Goal: Information Seeking & Learning: Find contact information

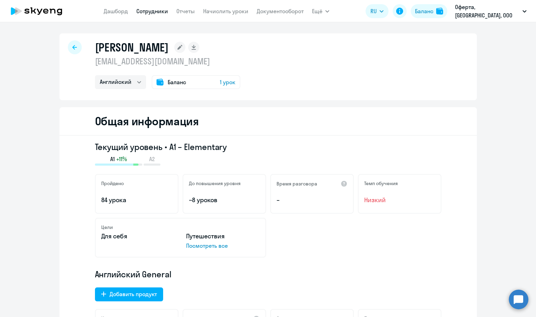
select select "english"
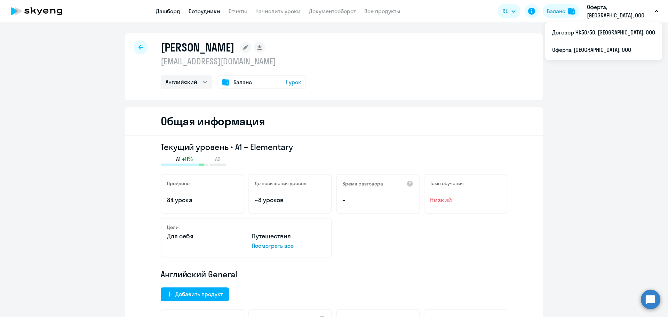
click at [167, 10] on link "Дашборд" at bounding box center [168, 11] width 24 height 7
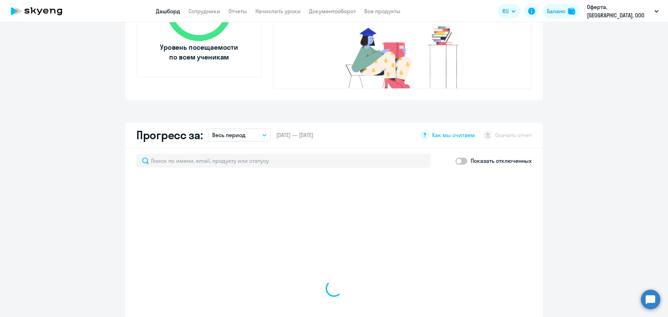
select select "30"
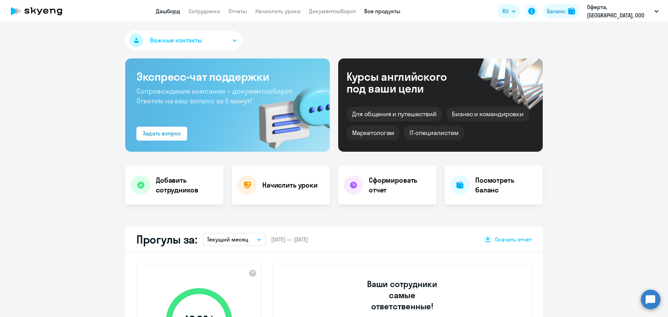
click at [385, 14] on link "Все продукты" at bounding box center [382, 11] width 36 height 7
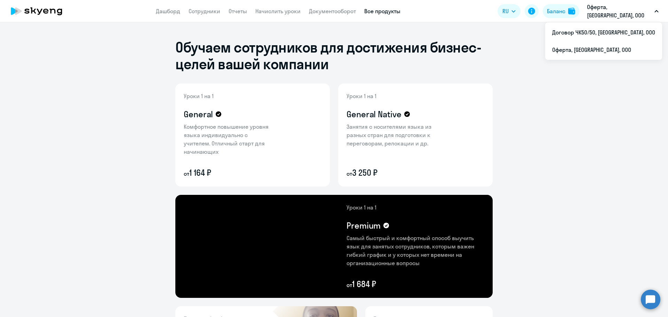
click at [535, 15] on p "Оферта, [GEOGRAPHIC_DATA], ООО" at bounding box center [619, 11] width 65 height 17
click at [535, 34] on li "Договор ЧК50/50, [GEOGRAPHIC_DATA], ООО" at bounding box center [603, 32] width 117 height 17
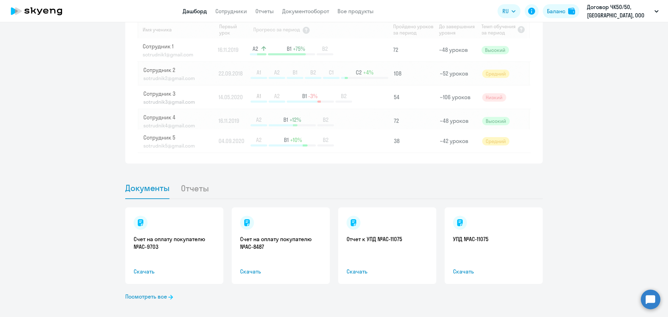
scroll to position [589, 0]
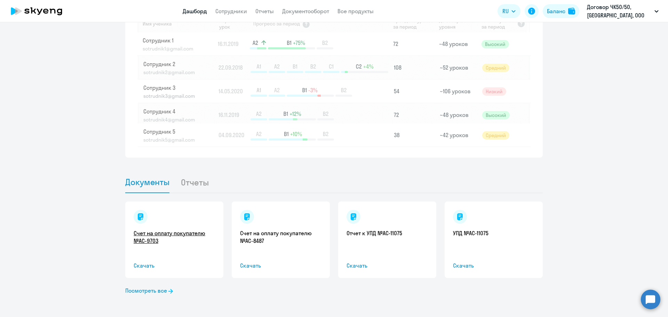
click at [154, 238] on link "Счет на оплату покупателю №AC-9703" at bounding box center [174, 236] width 81 height 15
click at [159, 290] on link "Посмотреть все" at bounding box center [149, 290] width 48 height 8
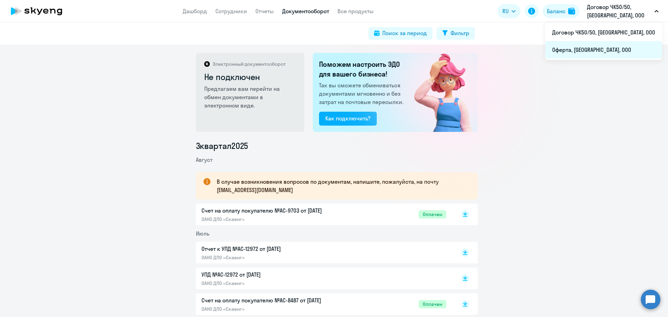
click at [535, 49] on li "Оферта, [GEOGRAPHIC_DATA], ООО" at bounding box center [603, 49] width 117 height 17
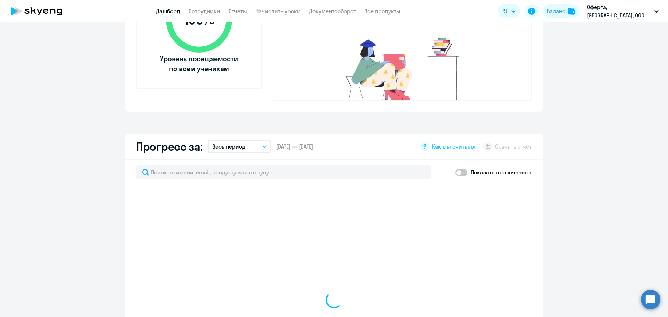
scroll to position [313, 0]
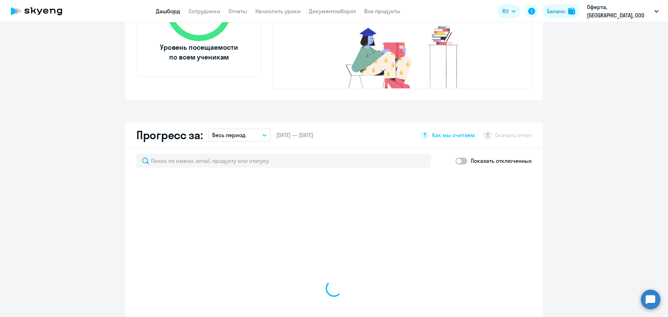
select select "30"
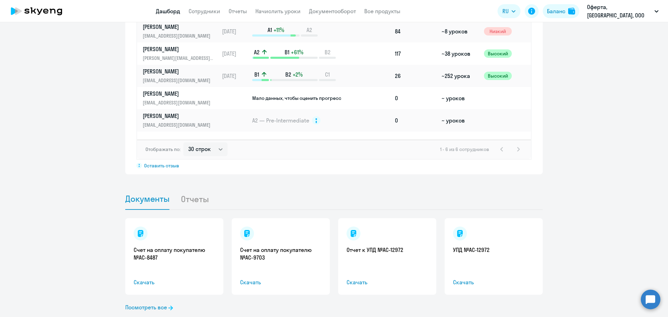
scroll to position [563, 0]
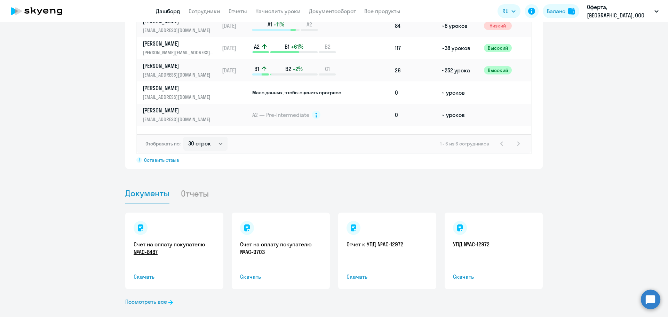
click at [174, 240] on link "Счет на оплату покупателю №AC-8487" at bounding box center [174, 247] width 81 height 15
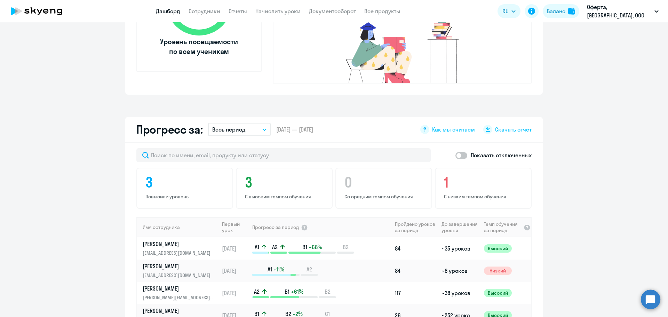
scroll to position [216, 0]
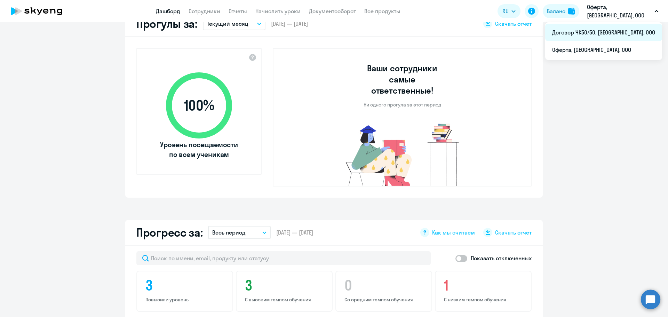
click at [535, 34] on li "Договор ЧК50/50, [GEOGRAPHIC_DATA], ООО" at bounding box center [603, 32] width 117 height 17
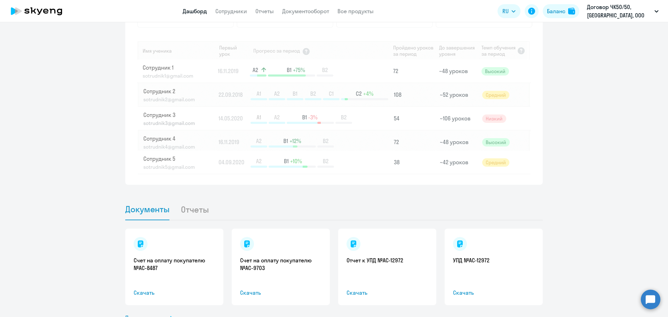
scroll to position [589, 0]
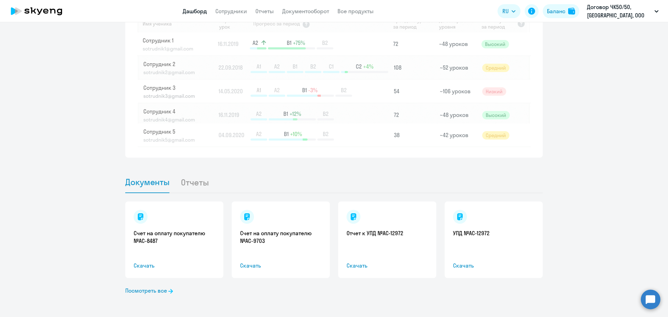
click at [186, 10] on link "Дашборд" at bounding box center [195, 11] width 24 height 7
click at [302, 8] on link "Документооборот" at bounding box center [305, 11] width 47 height 7
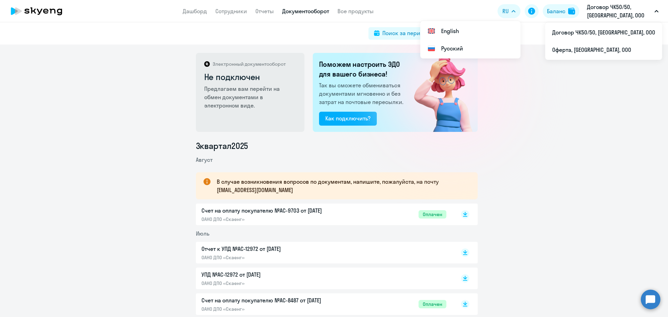
click at [535, 6] on p "Договор ЧК50/50, [GEOGRAPHIC_DATA], ООО" at bounding box center [619, 11] width 65 height 17
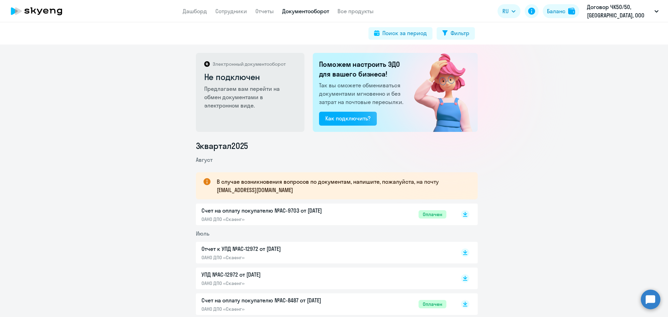
click at [535, 6] on p "Договор ЧК50/50, [GEOGRAPHIC_DATA], ООО" at bounding box center [619, 11] width 65 height 17
click at [357, 8] on link "Все продукты" at bounding box center [355, 11] width 36 height 7
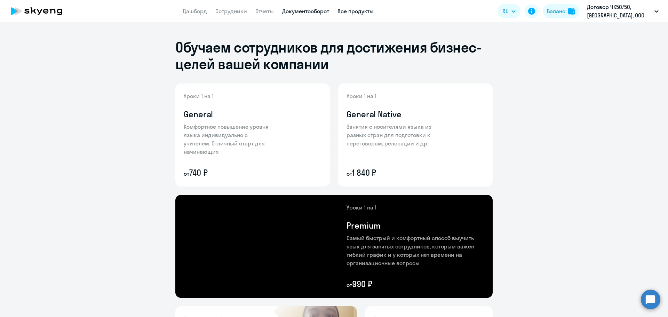
click at [308, 12] on link "Документооборот" at bounding box center [305, 11] width 47 height 7
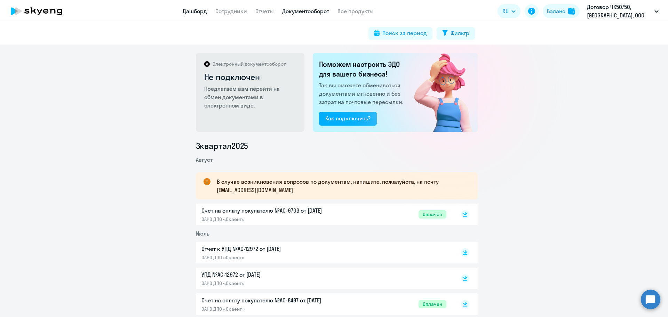
click at [187, 8] on link "Дашборд" at bounding box center [195, 11] width 24 height 7
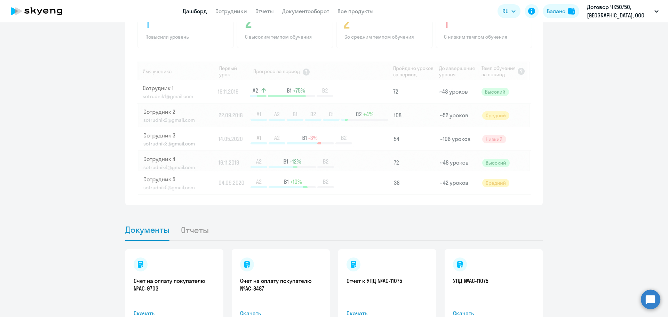
scroll to position [589, 0]
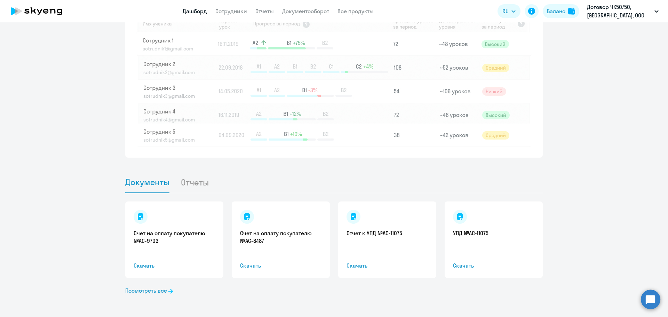
click at [134, 296] on div "Счет на оплату покупателю №AC-9703 Скачать Счет на оплату покупателю №AC-8487 С…" at bounding box center [333, 255] width 417 height 124
click at [136, 295] on div "Счет на оплату покупателю №AC-9703 Скачать Счет на оплату покупателю №AC-8487 С…" at bounding box center [333, 255] width 417 height 124
click at [135, 291] on link "Посмотреть все" at bounding box center [149, 290] width 48 height 8
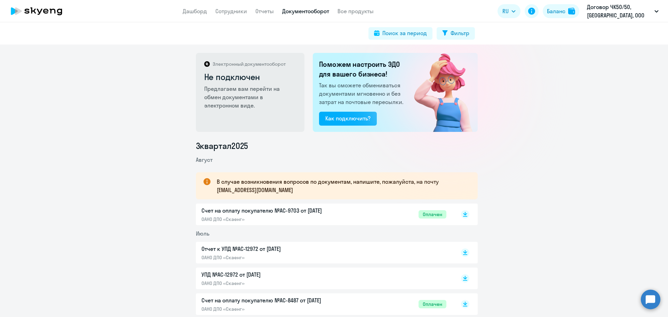
click at [35, 6] on icon at bounding box center [36, 10] width 61 height 17
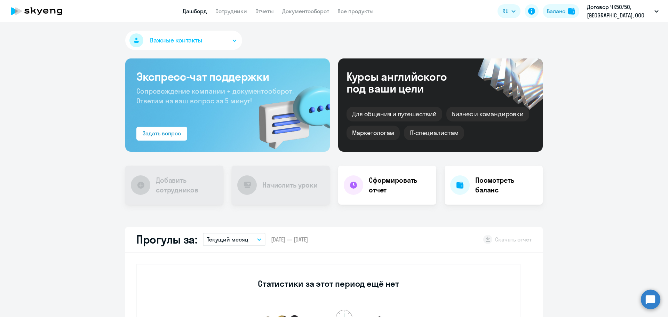
click at [225, 46] on button "Важные контакты" at bounding box center [183, 40] width 117 height 19
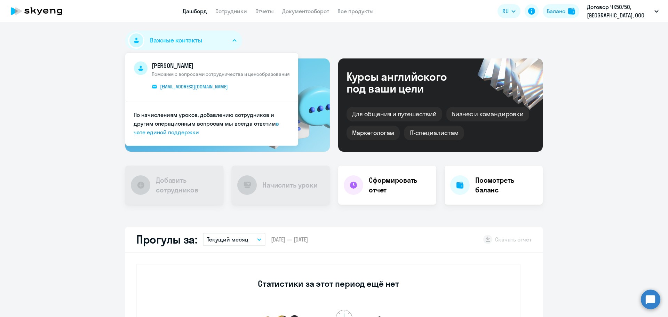
click at [225, 46] on button "Важные контакты" at bounding box center [183, 40] width 117 height 19
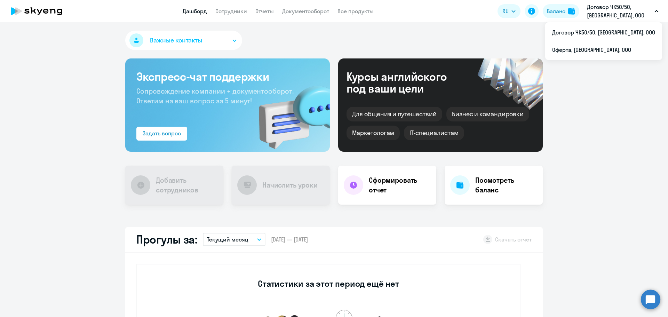
click at [535, 13] on button "Договор ЧК50/50, [GEOGRAPHIC_DATA], ООО" at bounding box center [622, 11] width 79 height 17
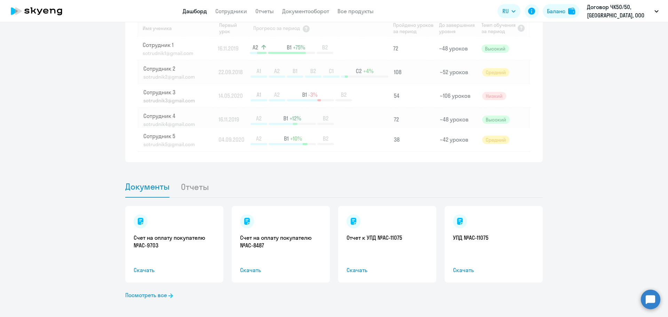
scroll to position [589, 0]
